Goal: Task Accomplishment & Management: Complete application form

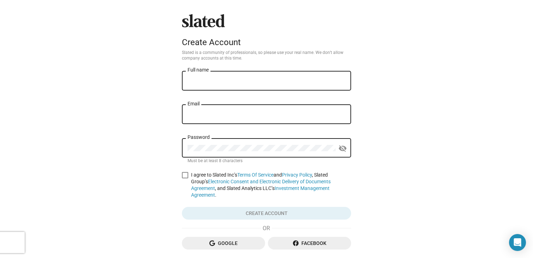
click at [225, 79] on input "Full name" at bounding box center [266, 81] width 158 height 6
type input "[PERSON_NAME]"
type input "[EMAIL_ADDRESS][DOMAIN_NAME]"
click at [218, 153] on div "Password" at bounding box center [261, 147] width 148 height 21
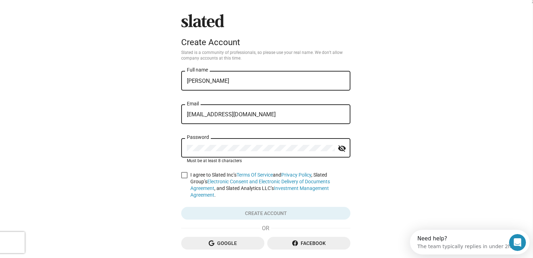
click at [344, 149] on mat-icon "visibility_off" at bounding box center [341, 148] width 8 height 11
click at [385, 165] on div "Slated Create Account Slated is a community of professionals, so please use you…" at bounding box center [266, 149] width 532 height 299
click at [187, 175] on span at bounding box center [184, 175] width 6 height 6
click at [184, 178] on input "I agree to Slated Inc’s Terms Of Service and Privacy Policy , Slated Group’s El…" at bounding box center [184, 178] width 0 height 0
checkbox input "true"
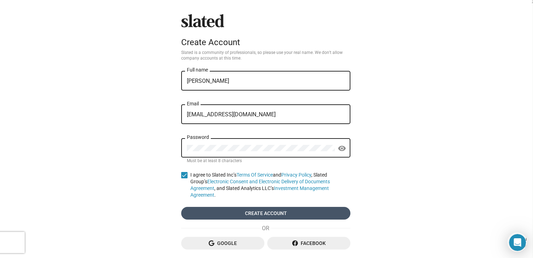
click at [250, 207] on span "Create account" at bounding box center [266, 213] width 158 height 13
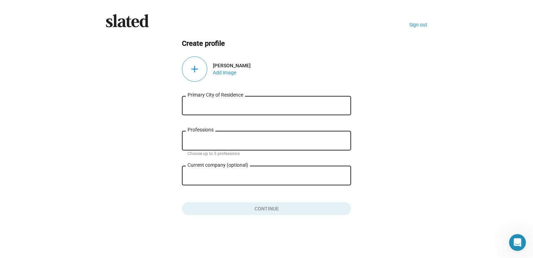
click at [236, 99] on div "Primary City of Residence" at bounding box center [266, 104] width 158 height 21
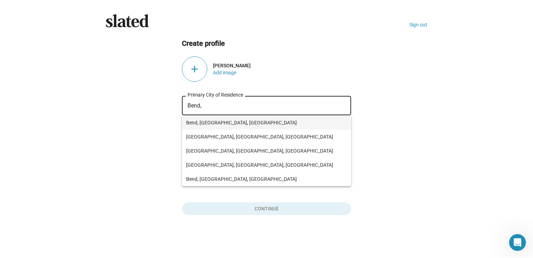
click at [211, 118] on span "Bend, [GEOGRAPHIC_DATA], [GEOGRAPHIC_DATA]" at bounding box center [266, 123] width 161 height 14
type input "Bend, [GEOGRAPHIC_DATA], [GEOGRAPHIC_DATA]"
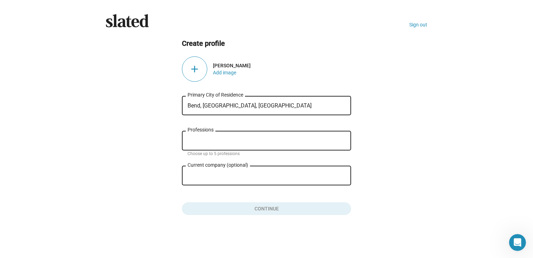
click at [206, 139] on input "Professions" at bounding box center [268, 141] width 158 height 6
click at [209, 174] on input "Current company (optional)" at bounding box center [261, 176] width 148 height 6
drag, startPoint x: 218, startPoint y: 175, endPoint x: 174, endPoint y: 175, distance: 43.7
click at [174, 175] on ng-component "Create profile add [PERSON_NAME] Add image Bend, [GEOGRAPHIC_DATA], [DEMOGRAPHI…" at bounding box center [266, 127] width 321 height 176
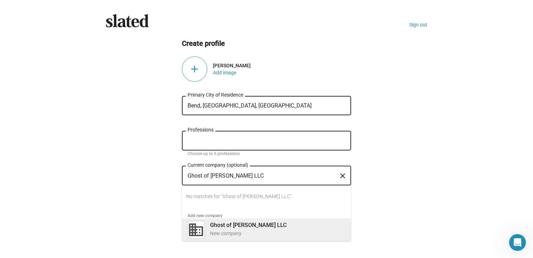
type input "Ghost of [PERSON_NAME] LLC"
click at [236, 228] on b "Ghost of [PERSON_NAME] LLC" at bounding box center [248, 225] width 76 height 7
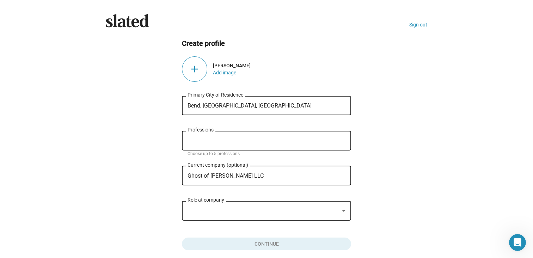
click at [219, 210] on div at bounding box center [262, 210] width 151 height 7
click at [343, 211] on div at bounding box center [344, 211] width 4 height 2
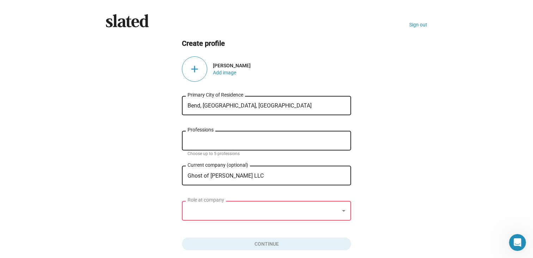
click at [247, 207] on div "Role at company" at bounding box center [266, 209] width 158 height 21
click at [233, 215] on div "Role at company" at bounding box center [266, 209] width 158 height 21
click at [226, 210] on div at bounding box center [262, 210] width 151 height 7
click at [251, 213] on div at bounding box center [262, 210] width 151 height 7
click at [342, 211] on div at bounding box center [344, 211] width 4 height 2
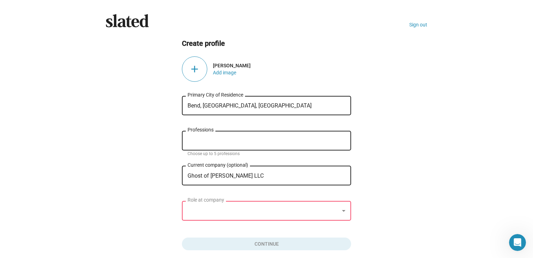
click at [213, 142] on input "Professions" at bounding box center [268, 141] width 158 height 6
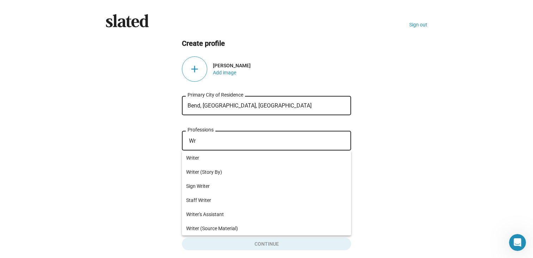
type input "W"
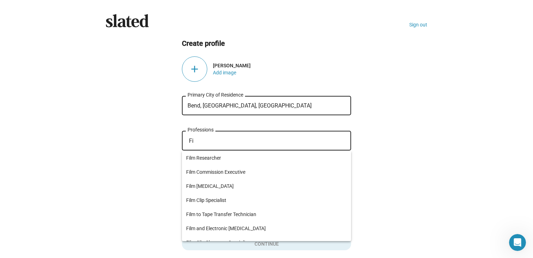
type input "F"
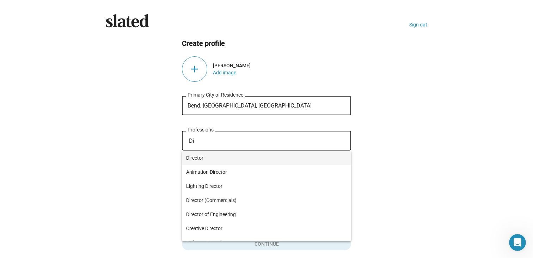
type input "Di"
click at [203, 157] on span "Director" at bounding box center [266, 158] width 161 height 14
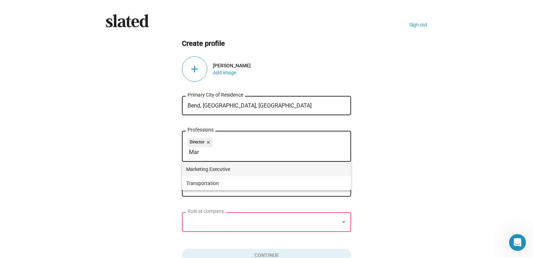
type input "Mar"
click at [229, 170] on span "Marketing Executive" at bounding box center [266, 169] width 161 height 14
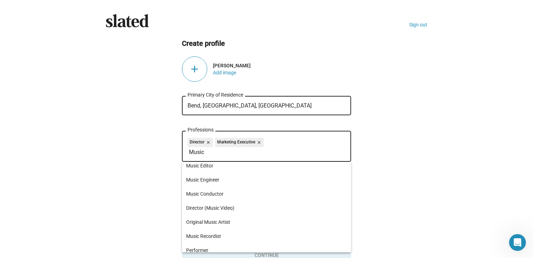
scroll to position [149, 0]
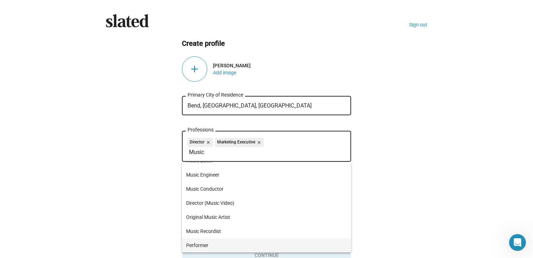
type input "Music"
click at [206, 244] on span "Performer" at bounding box center [266, 245] width 161 height 14
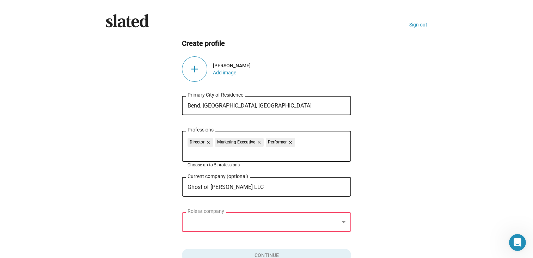
click at [219, 155] on input "Professions" at bounding box center [268, 152] width 158 height 6
type input "w"
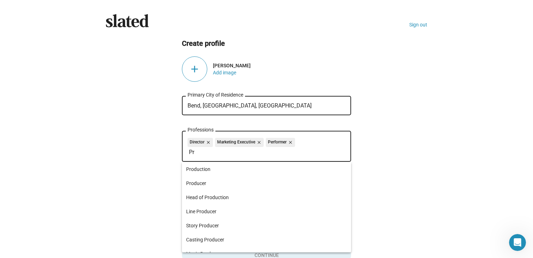
type input "P"
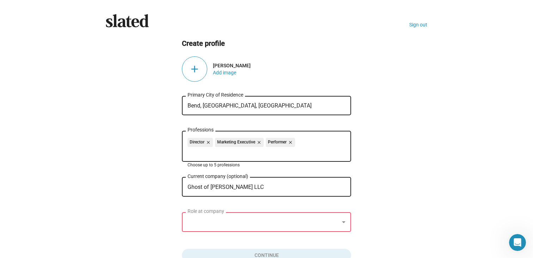
click at [148, 155] on ng-component "Create profile add [PERSON_NAME] Add image Bend, [GEOGRAPHIC_DATA], [DEMOGRAPHI…" at bounding box center [266, 150] width 321 height 223
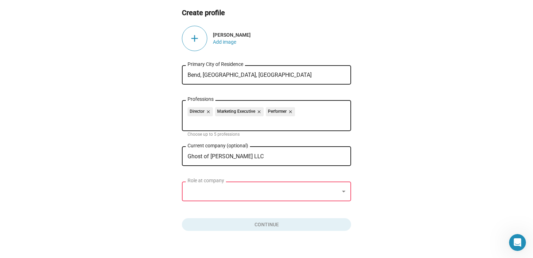
scroll to position [42, 0]
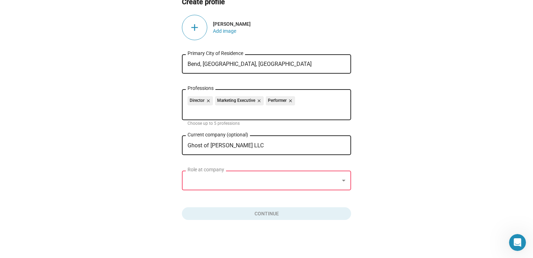
click at [228, 179] on div at bounding box center [262, 180] width 151 height 7
click at [342, 178] on div at bounding box center [343, 181] width 6 height 6
click at [287, 210] on button "Click here to validate form" at bounding box center [266, 211] width 169 height 15
click at [267, 187] on div "Role at company" at bounding box center [266, 179] width 158 height 21
click at [197, 25] on div "add" at bounding box center [194, 27] width 25 height 25
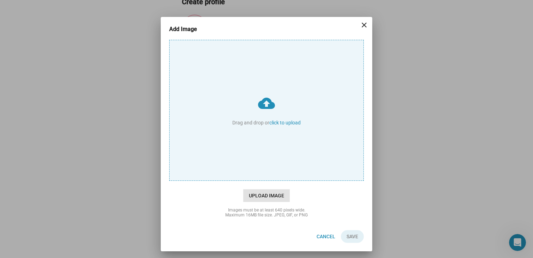
click at [271, 195] on span "Upload Image" at bounding box center [266, 195] width 46 height 13
click at [271, 180] on input "cloud_upload Drag and drop or click to upload" at bounding box center [266, 110] width 194 height 140
type input "C:\fakepath\[PERSON_NAME]-profile-shot.jpg"
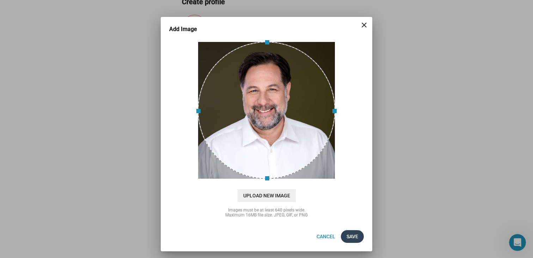
click at [353, 235] on span "Save" at bounding box center [352, 236] width 12 height 13
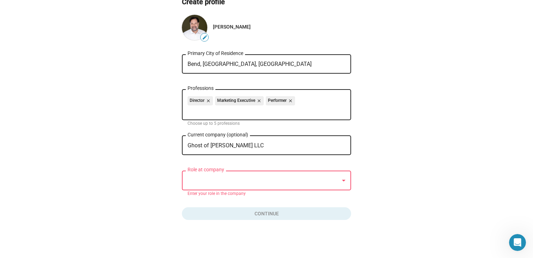
click at [248, 183] on div at bounding box center [262, 180] width 151 height 7
click at [343, 180] on div at bounding box center [344, 181] width 4 height 2
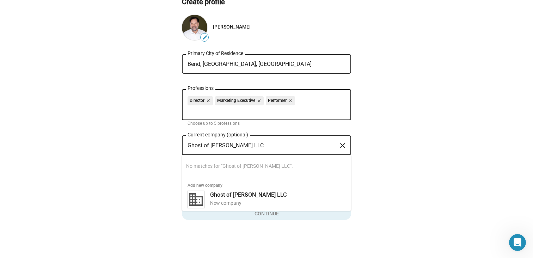
click at [264, 144] on input "Ghost of [PERSON_NAME] LLC" at bounding box center [261, 145] width 148 height 6
click at [302, 99] on div "Director close Marketing Executive close Performer close" at bounding box center [266, 101] width 158 height 11
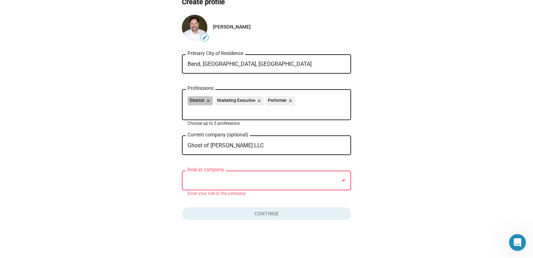
click at [299, 99] on div "Director close Marketing Executive close Performer close" at bounding box center [266, 101] width 158 height 11
click at [274, 110] on input "Professions" at bounding box center [268, 110] width 158 height 6
click at [261, 179] on div at bounding box center [262, 180] width 151 height 7
click at [343, 179] on div at bounding box center [343, 181] width 6 height 6
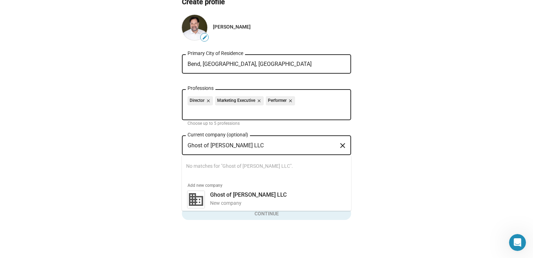
click at [267, 143] on input "Ghost of [PERSON_NAME] LLC" at bounding box center [261, 145] width 148 height 6
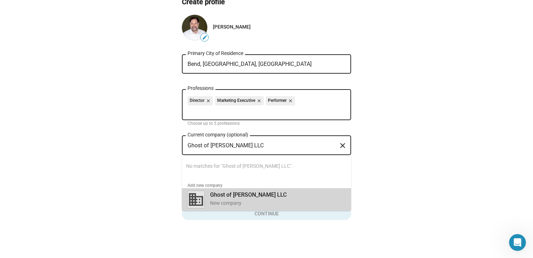
click at [246, 197] on b "Ghost of [PERSON_NAME] LLC" at bounding box center [248, 194] width 76 height 7
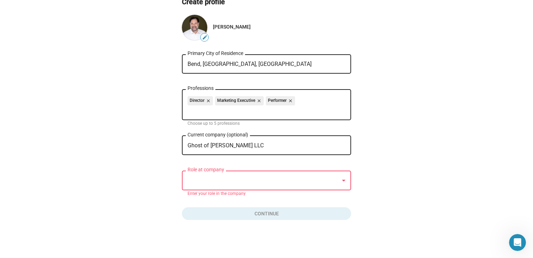
click at [346, 180] on div at bounding box center [343, 181] width 6 height 6
click at [262, 181] on div at bounding box center [262, 180] width 151 height 7
click at [256, 144] on input "Ghost of [PERSON_NAME] LLC" at bounding box center [261, 145] width 148 height 6
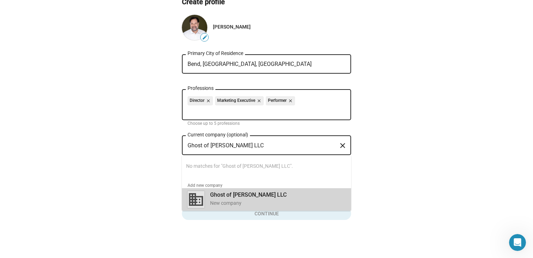
click at [217, 193] on b "Ghost of [PERSON_NAME] LLC" at bounding box center [248, 194] width 76 height 7
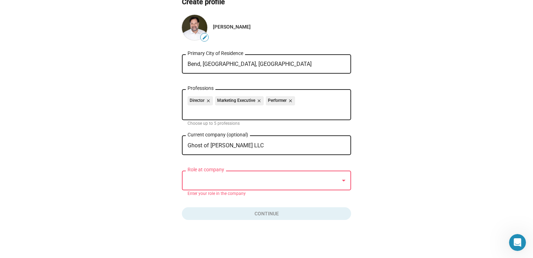
click at [220, 185] on div "Role at company" at bounding box center [266, 179] width 158 height 21
click at [222, 193] on mat-error "Enter your role in the company" at bounding box center [266, 194] width 158 height 6
click at [285, 179] on div at bounding box center [262, 180] width 151 height 7
click at [346, 179] on div at bounding box center [343, 181] width 6 height 6
click at [243, 179] on div at bounding box center [262, 180] width 151 height 7
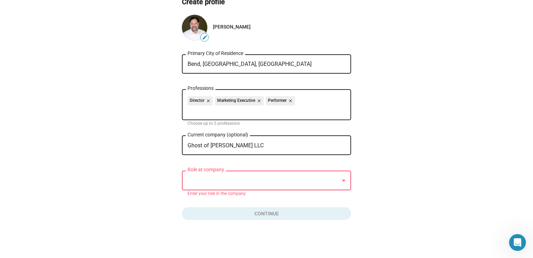
click at [247, 148] on div "Ghost of [PERSON_NAME] LLC Current company (optional)" at bounding box center [261, 144] width 148 height 21
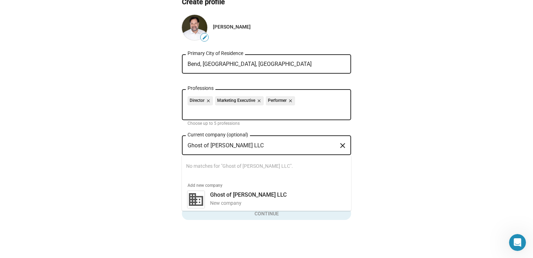
click at [345, 145] on mat-icon "close" at bounding box center [342, 145] width 8 height 11
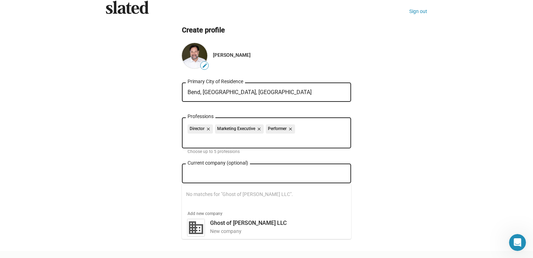
scroll to position [7, 0]
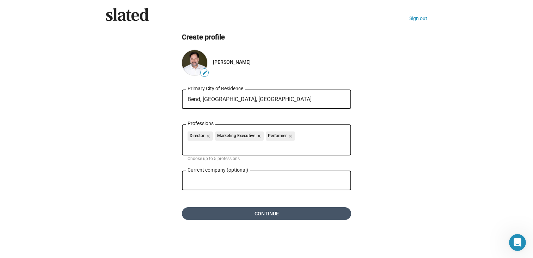
click at [307, 216] on span "Continue" at bounding box center [266, 213] width 158 height 13
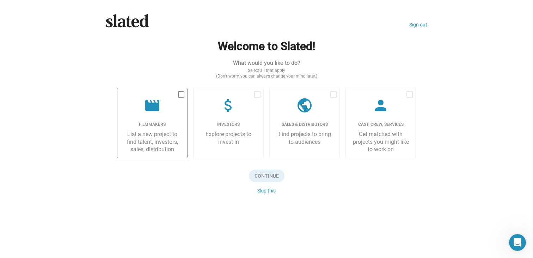
click at [161, 140] on div "List a new project to find talent, investors, sales, distribution" at bounding box center [152, 141] width 58 height 23
click at [181, 98] on input "checkbox" at bounding box center [181, 98] width 0 height 0
checkbox input "true"
click at [269, 176] on span "Continue" at bounding box center [267, 175] width 36 height 13
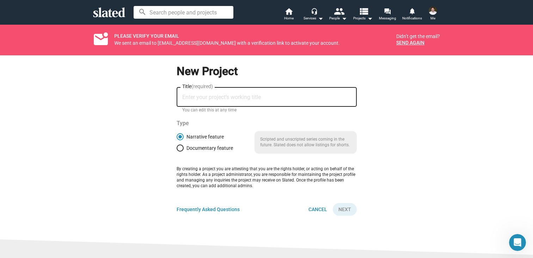
click at [204, 97] on input "Title (required)" at bounding box center [266, 97] width 169 height 6
type input "My Digital Twin"
click at [382, 171] on form "New Project My Digital Twin Title (required) You can edit this at any time Type…" at bounding box center [266, 138] width 347 height 166
click at [346, 207] on span "Next" at bounding box center [344, 209] width 13 height 13
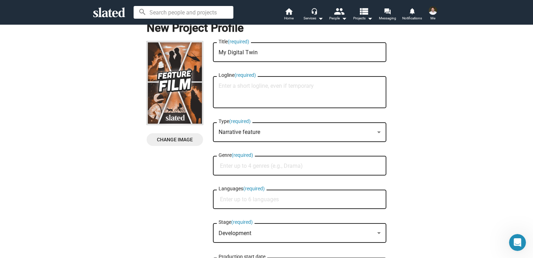
scroll to position [26, 0]
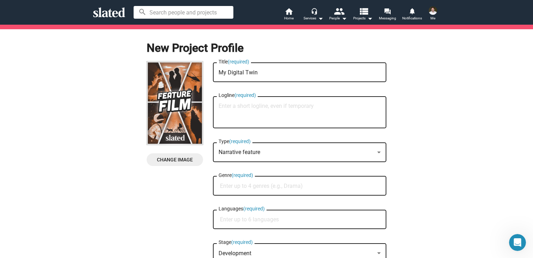
click at [254, 102] on div "Logline (required)" at bounding box center [299, 111] width 162 height 33
paste textarea "A devoted husband caring for his wife with dementia learns he has only months t…"
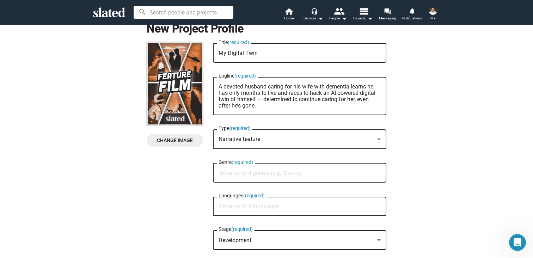
scroll to position [47, 0]
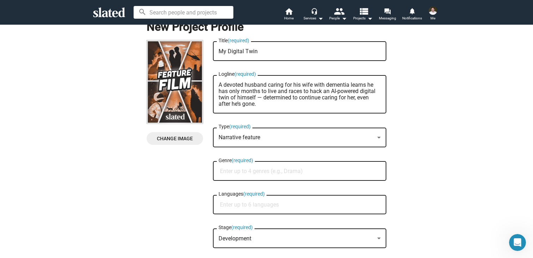
type textarea "A devoted husband caring for his wife with dementia learns he has only months t…"
click at [284, 174] on input "Genre (required)" at bounding box center [301, 171] width 162 height 6
type input "s"
type input "S"
type input "Drama"
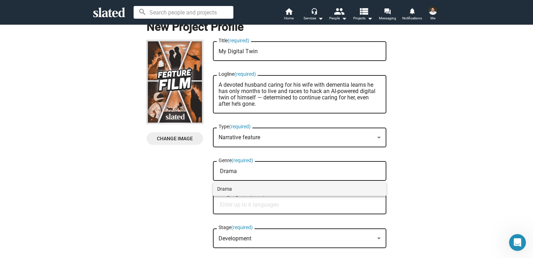
click at [240, 189] on span "Drama" at bounding box center [299, 189] width 165 height 14
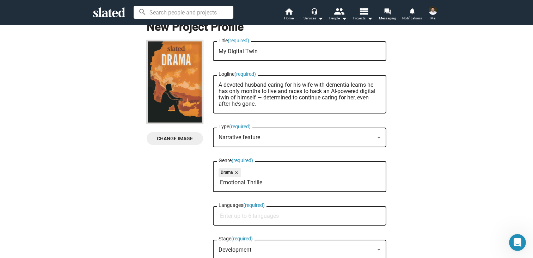
type input "Emotional Thriller"
drag, startPoint x: 279, startPoint y: 184, endPoint x: 213, endPoint y: 183, distance: 65.9
click at [213, 183] on div "Drama close Emotional Thriller Genre (required)" at bounding box center [299, 176] width 173 height 32
click at [419, 169] on div "New Project Profile Change Image Change Image My Digital Twin Title (required) …" at bounding box center [266, 174] width 541 height 333
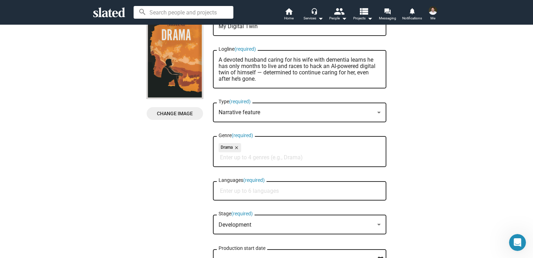
scroll to position [88, 0]
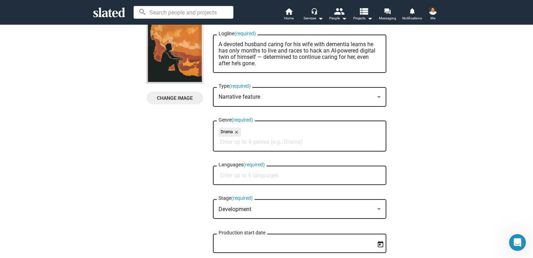
click at [314, 181] on div "Languages (required)" at bounding box center [299, 174] width 162 height 21
type input "English"
click at [245, 188] on span "English" at bounding box center [299, 193] width 165 height 14
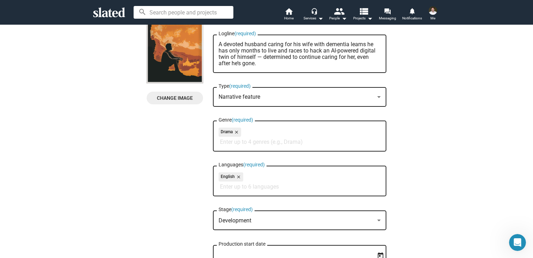
click at [377, 219] on div at bounding box center [378, 221] width 6 height 6
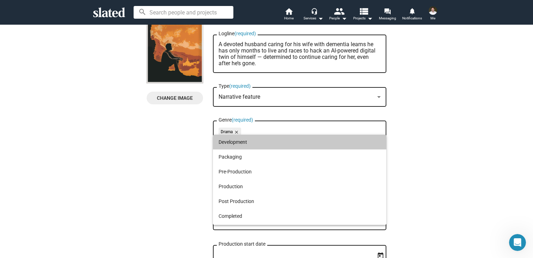
click at [240, 143] on span "Development" at bounding box center [299, 142] width 162 height 15
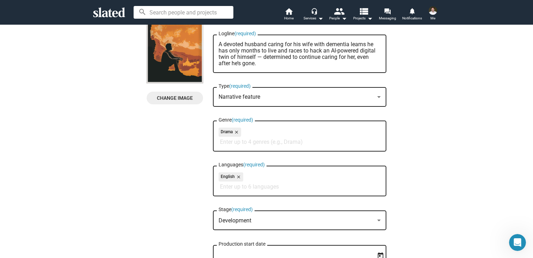
click at [397, 196] on div "New Project Profile Change Image Change Image My Digital Twin Title (required) …" at bounding box center [266, 140] width 541 height 344
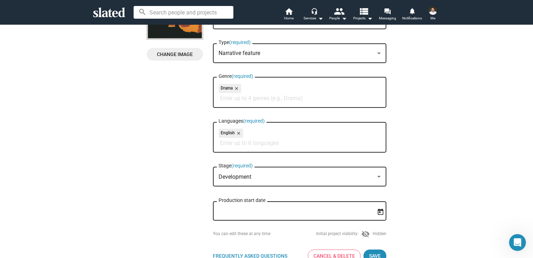
scroll to position [133, 0]
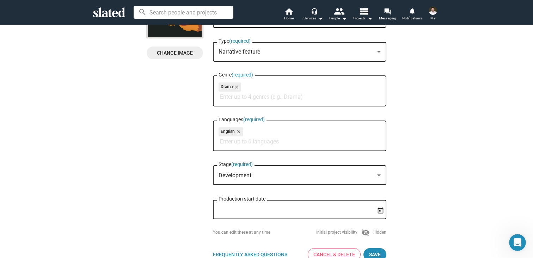
click at [310, 211] on input "Production start date" at bounding box center [294, 209] width 152 height 6
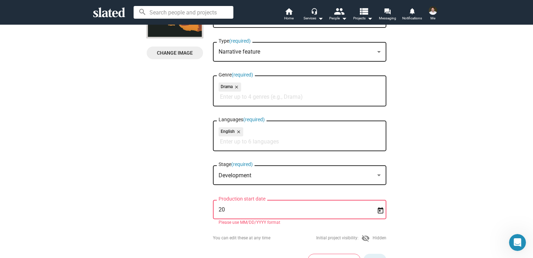
type input "2"
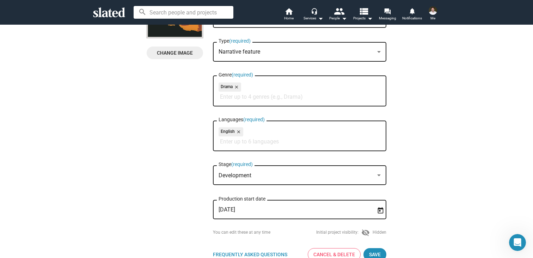
type input "[DATE]"
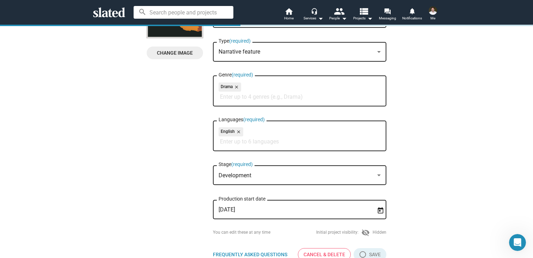
click at [408, 209] on div "New Project Profile Change Image Change Image My Digital Twin Title (required) …" at bounding box center [266, 95] width 541 height 344
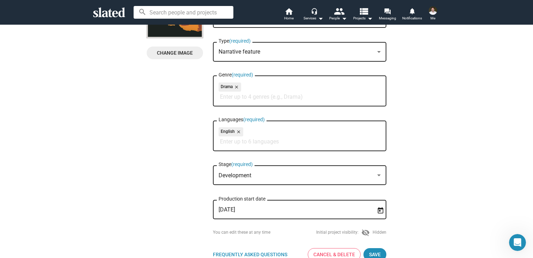
scroll to position [164, 0]
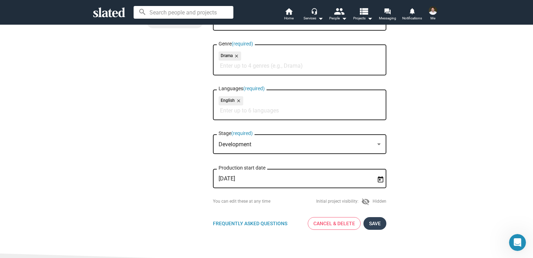
click at [382, 223] on button "Save" at bounding box center [374, 223] width 23 height 13
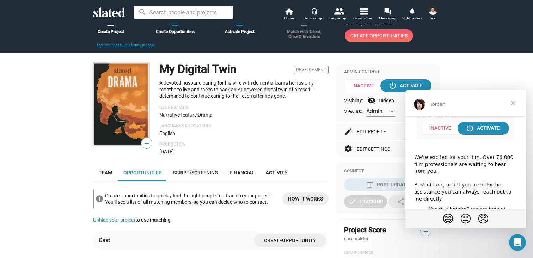
scroll to position [81, 0]
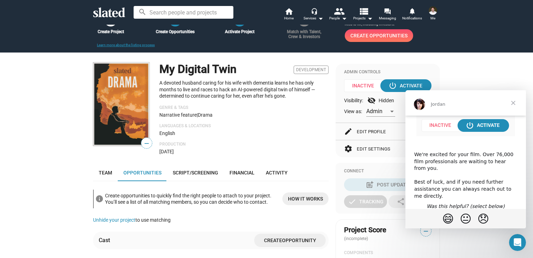
click at [513, 102] on span "Close" at bounding box center [512, 102] width 25 height 25
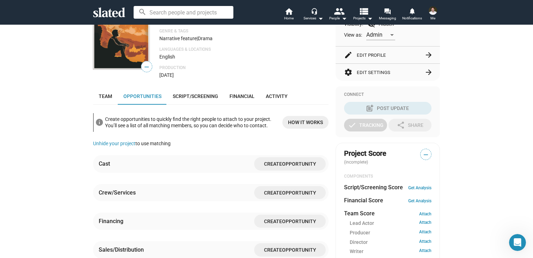
scroll to position [120, 0]
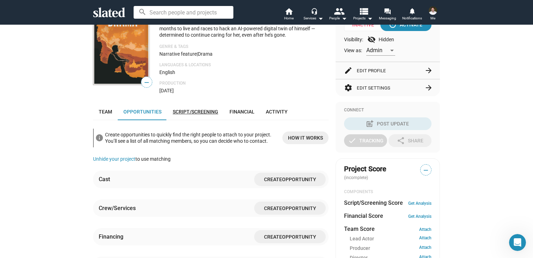
click at [202, 113] on span "Script/Screening" at bounding box center [195, 112] width 45 height 6
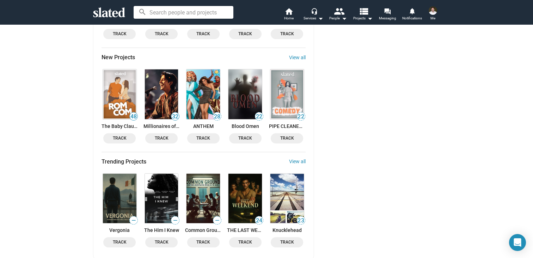
scroll to position [907, 0]
